Goal: Task Accomplishment & Management: Manage account settings

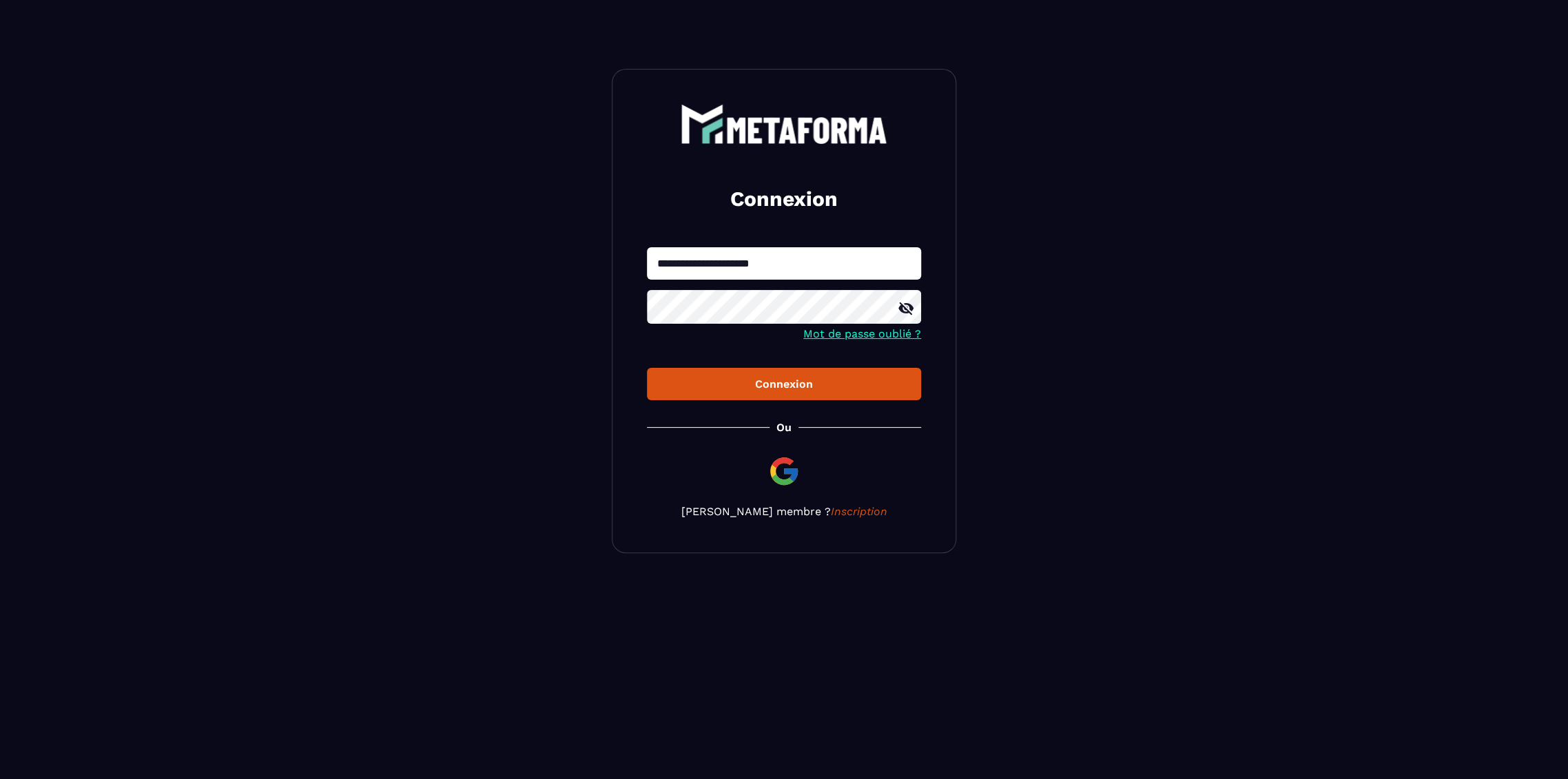
click at [751, 271] on input "**********" at bounding box center [784, 263] width 274 height 32
type input "**********"
click at [647, 368] on button "Connexion" at bounding box center [784, 384] width 274 height 32
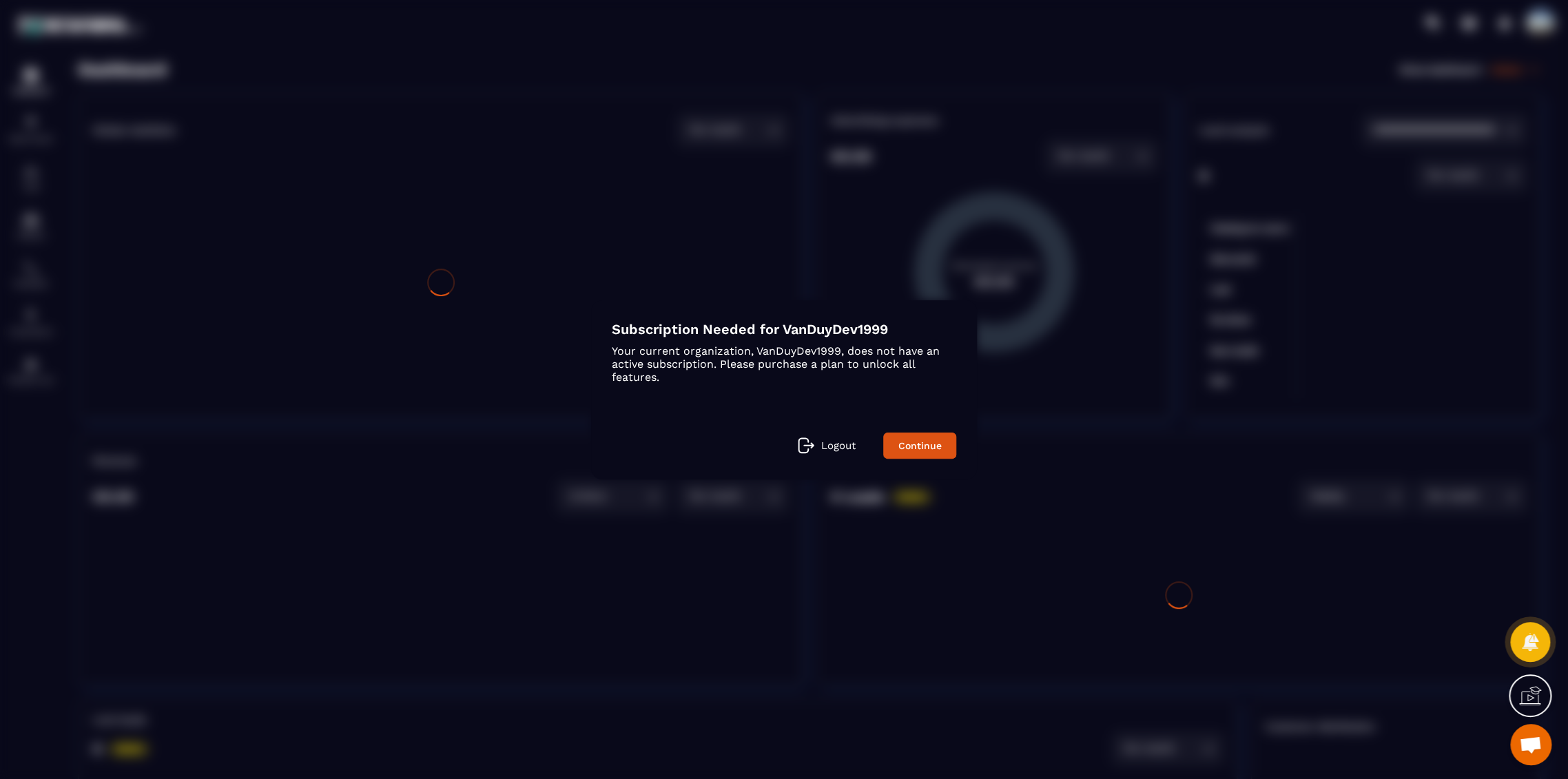
click at [849, 440] on p "Logout" at bounding box center [838, 445] width 34 height 12
